Goal: Task Accomplishment & Management: Complete application form

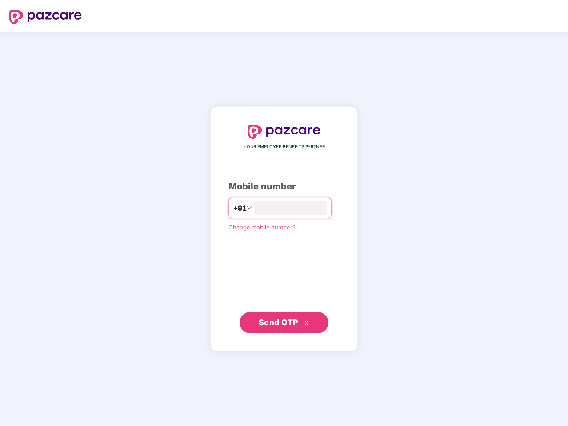
click at [284, 213] on input "number" at bounding box center [290, 208] width 73 height 14
click at [45, 17] on img at bounding box center [45, 17] width 73 height 14
click at [233, 208] on span "+91" at bounding box center [239, 208] width 13 height 11
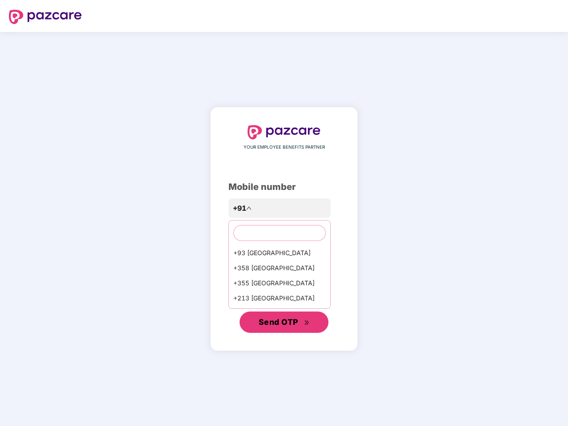
click at [284, 323] on span "Send OTP" at bounding box center [278, 322] width 40 height 9
